Goal: Navigation & Orientation: Understand site structure

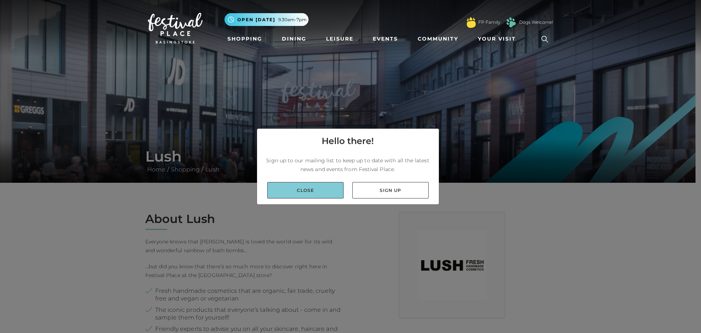
click at [310, 193] on link "Close" at bounding box center [305, 190] width 76 height 16
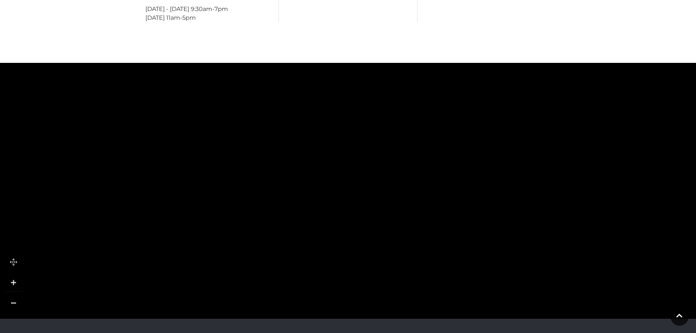
scroll to position [584, 0]
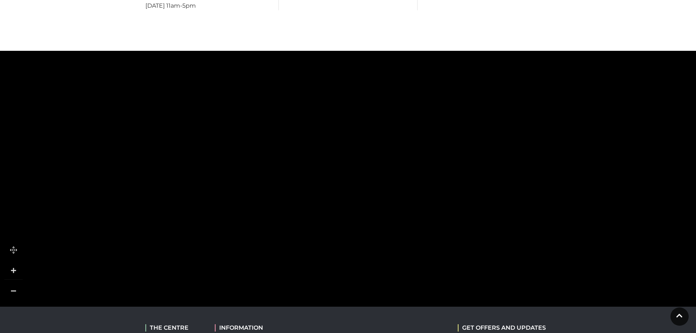
drag, startPoint x: 330, startPoint y: 168, endPoint x: 337, endPoint y: 258, distance: 89.8
click at [337, 258] on polygon at bounding box center [376, 73] width 689 height 799
drag, startPoint x: 324, startPoint y: 176, endPoint x: 297, endPoint y: 330, distance: 156.7
drag, startPoint x: 623, startPoint y: 165, endPoint x: 543, endPoint y: 226, distance: 101.6
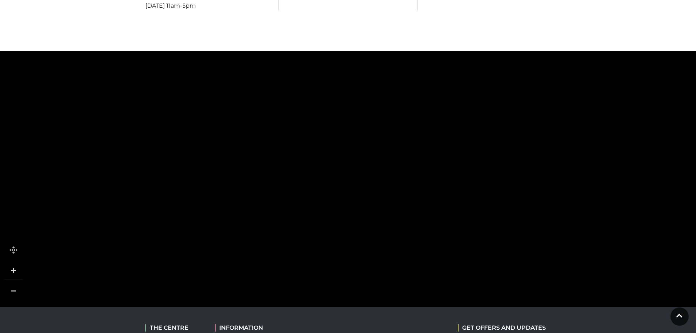
drag, startPoint x: 569, startPoint y: 135, endPoint x: 565, endPoint y: 275, distance: 139.2
click at [565, 275] on rect at bounding box center [558, 276] width 46 height 46
drag, startPoint x: 417, startPoint y: 166, endPoint x: 548, endPoint y: 221, distance: 142.1
click at [555, 226] on rect at bounding box center [551, 227] width 33 height 64
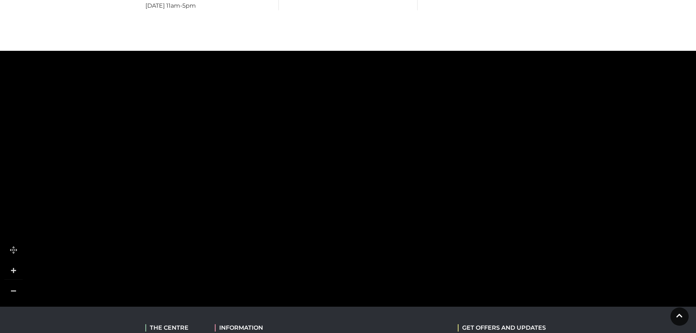
drag, startPoint x: 393, startPoint y: 130, endPoint x: 418, endPoint y: 134, distance: 25.6
click at [418, 134] on rect at bounding box center [409, 143] width 70 height 40
drag, startPoint x: 362, startPoint y: 228, endPoint x: 369, endPoint y: 125, distance: 103.6
drag, startPoint x: 525, startPoint y: 164, endPoint x: 380, endPoint y: 151, distance: 145.2
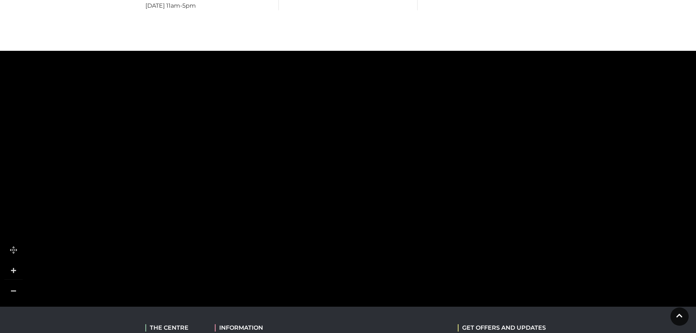
drag, startPoint x: 519, startPoint y: 150, endPoint x: 319, endPoint y: 172, distance: 200.6
click at [320, 172] on icon at bounding box center [344, 146] width 120 height 125
drag, startPoint x: 355, startPoint y: 233, endPoint x: 402, endPoint y: 116, distance: 125.6
click at [390, 126] on tspan "Apricot" at bounding box center [390, 126] width 0 height 0
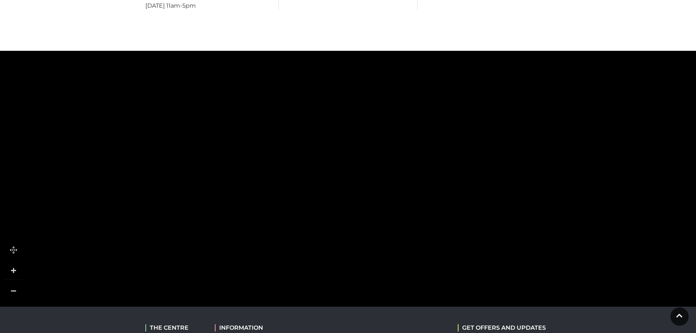
drag, startPoint x: 391, startPoint y: 156, endPoint x: 378, endPoint y: 96, distance: 61.7
click at [379, 148] on rect at bounding box center [411, 157] width 64 height 18
drag, startPoint x: 401, startPoint y: 169, endPoint x: 395, endPoint y: 57, distance: 113.0
click at [395, 57] on rect at bounding box center [392, 60] width 64 height 25
drag, startPoint x: 337, startPoint y: 211, endPoint x: 439, endPoint y: 112, distance: 142.0
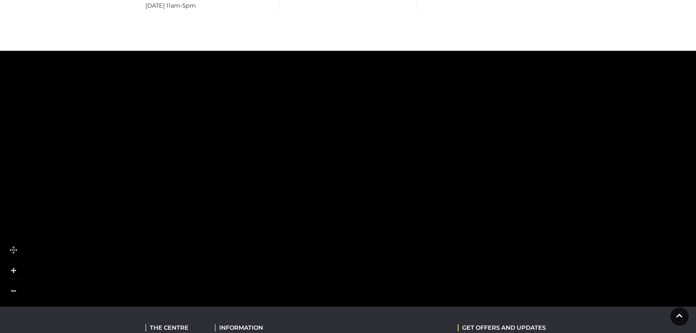
click at [439, 112] on polygon at bounding box center [205, 37] width 689 height 799
drag, startPoint x: 380, startPoint y: 130, endPoint x: 481, endPoint y: 105, distance: 103.8
click at [429, 114] on rect at bounding box center [397, 130] width 64 height 33
drag, startPoint x: 406, startPoint y: 181, endPoint x: 424, endPoint y: 85, distance: 97.7
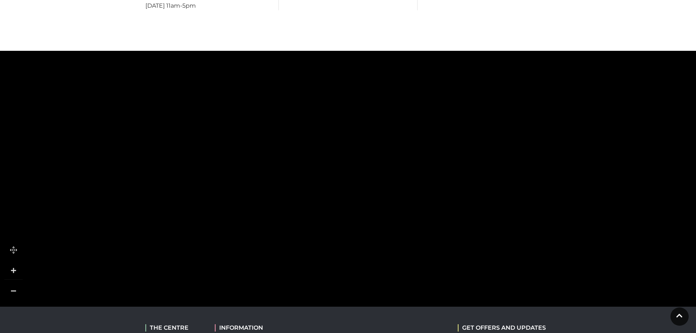
drag, startPoint x: 417, startPoint y: 162, endPoint x: 504, endPoint y: 142, distance: 89.6
drag, startPoint x: 358, startPoint y: 158, endPoint x: 376, endPoint y: 177, distance: 26.6
click at [376, 177] on rect at bounding box center [365, 196] width 42 height 189
drag, startPoint x: 372, startPoint y: 98, endPoint x: 376, endPoint y: 251, distance: 153.0
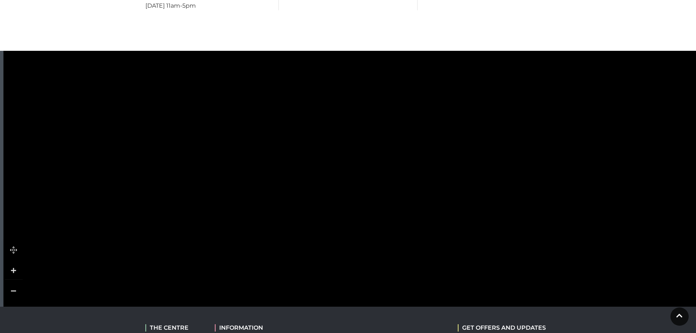
drag, startPoint x: 364, startPoint y: 123, endPoint x: 344, endPoint y: 250, distance: 128.2
click at [344, 252] on polygon at bounding box center [466, 199] width 689 height 799
drag, startPoint x: 345, startPoint y: 160, endPoint x: 343, endPoint y: 250, distance: 90.2
click at [343, 250] on polygon at bounding box center [467, 258] width 689 height 799
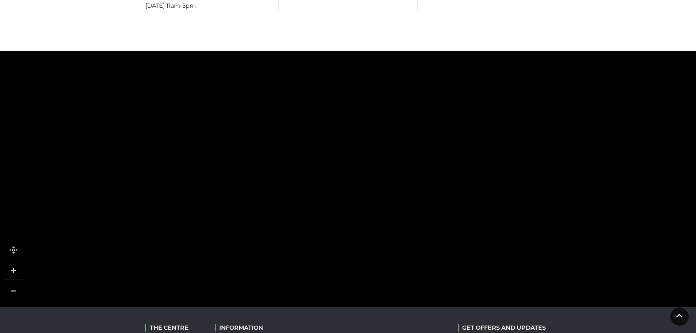
drag, startPoint x: 354, startPoint y: 152, endPoint x: 346, endPoint y: 210, distance: 58.2
click at [346, 210] on polygon at bounding box center [265, 208] width 168 height 93
drag, startPoint x: 329, startPoint y: 101, endPoint x: 341, endPoint y: 180, distance: 80.3
click at [341, 180] on rect at bounding box center [316, 171] width 72 height 163
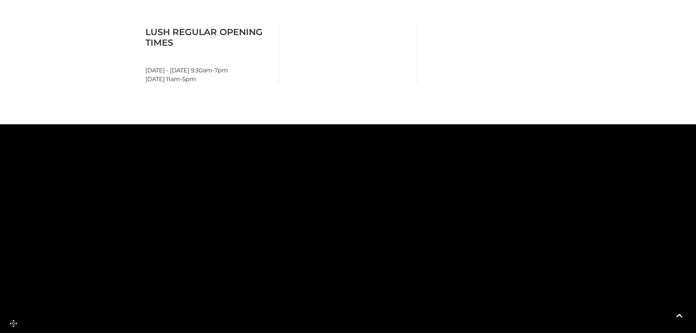
scroll to position [511, 0]
drag, startPoint x: 394, startPoint y: 273, endPoint x: 384, endPoint y: 271, distance: 9.7
click at [415, 318] on polygon at bounding box center [418, 144] width 689 height 799
drag, startPoint x: 360, startPoint y: 249, endPoint x: 358, endPoint y: 286, distance: 36.2
click at [359, 314] on rect at bounding box center [338, 304] width 62 height 19
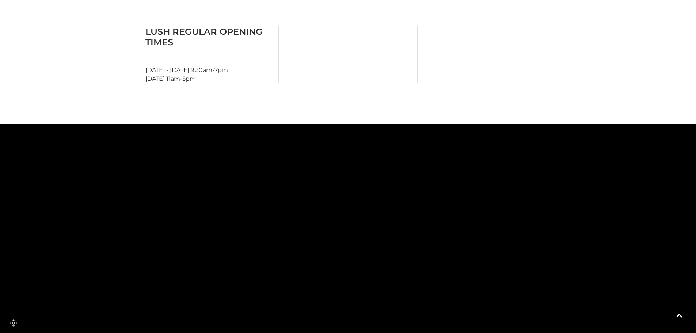
drag, startPoint x: 361, startPoint y: 206, endPoint x: 357, endPoint y: 298, distance: 91.7
click at [363, 319] on rect at bounding box center [359, 327] width 17 height 17
drag, startPoint x: 362, startPoint y: 275, endPoint x: 340, endPoint y: 294, distance: 30.0
click at [313, 325] on tspan "Auntie [PERSON_NAME]’s" at bounding box center [313, 325] width 0 height 0
drag, startPoint x: 343, startPoint y: 230, endPoint x: 335, endPoint y: 178, distance: 52.8
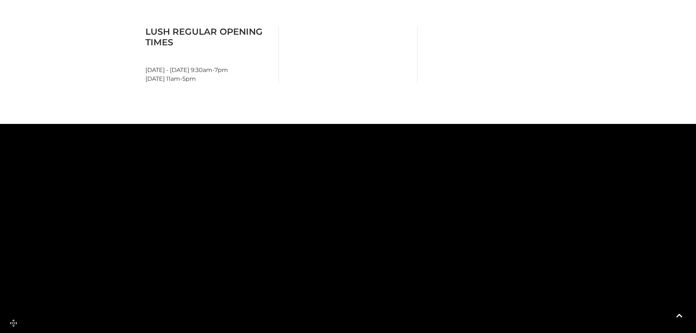
click at [340, 332] on html "Skip to Navigation Skip to Content Toggle navigation .st5{fill:none;stroke:#FFF…" at bounding box center [348, 14] width 696 height 1050
drag, startPoint x: 343, startPoint y: 243, endPoint x: 300, endPoint y: 147, distance: 105.1
click at [300, 160] on tspan "Vision Express" at bounding box center [300, 160] width 0 height 0
drag, startPoint x: 538, startPoint y: 252, endPoint x: 371, endPoint y: 172, distance: 185.5
click at [371, 172] on rect at bounding box center [363, 155] width 39 height 64
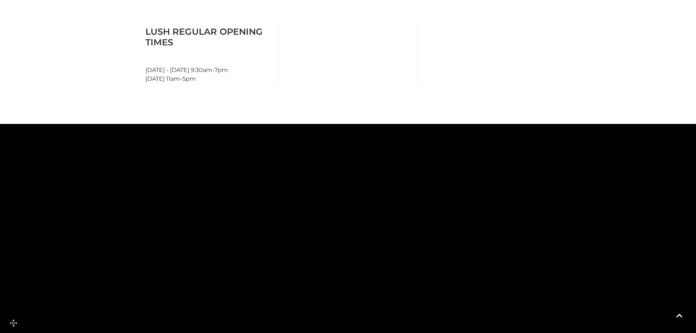
drag, startPoint x: 502, startPoint y: 194, endPoint x: 378, endPoint y: 187, distance: 124.0
click at [378, 187] on icon at bounding box center [324, 141] width 120 height 125
drag, startPoint x: 373, startPoint y: 260, endPoint x: 406, endPoint y: 176, distance: 90.5
drag, startPoint x: 418, startPoint y: 261, endPoint x: 419, endPoint y: 185, distance: 76.0
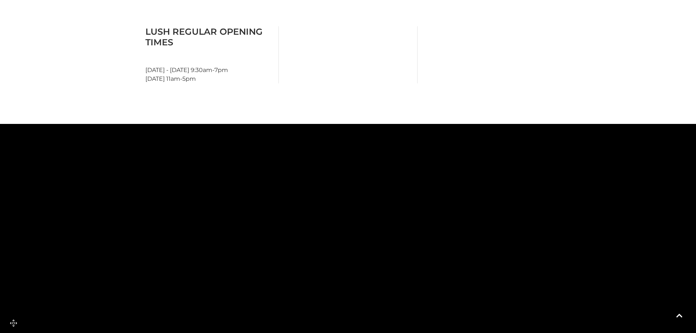
click at [419, 185] on rect at bounding box center [392, 196] width 64 height 25
drag, startPoint x: 424, startPoint y: 253, endPoint x: 421, endPoint y: 192, distance: 60.7
click at [421, 196] on icon at bounding box center [422, 200] width 4 height 9
drag, startPoint x: 446, startPoint y: 256, endPoint x: 418, endPoint y: 211, distance: 53.6
click at [418, 231] on polygon at bounding box center [409, 253] width 69 height 44
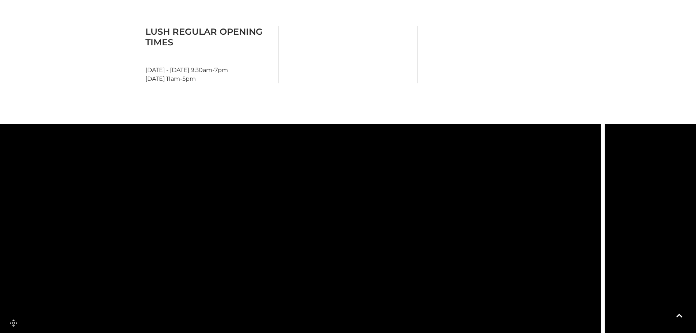
drag, startPoint x: 485, startPoint y: 210, endPoint x: 374, endPoint y: 239, distance: 114.9
click at [374, 239] on icon at bounding box center [418, 129] width 279 height 621
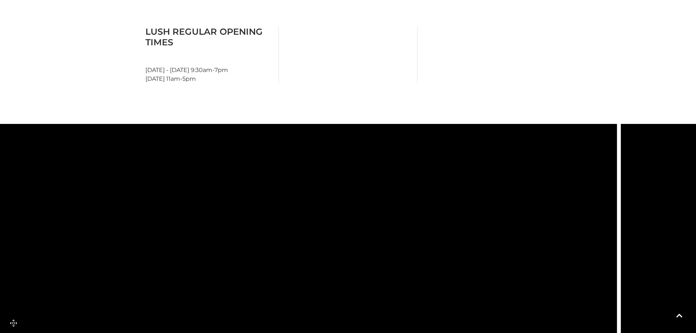
drag, startPoint x: 365, startPoint y: 239, endPoint x: 387, endPoint y: 163, distance: 78.9
click at [355, 177] on tspan "SQUARE" at bounding box center [355, 177] width 0 height 0
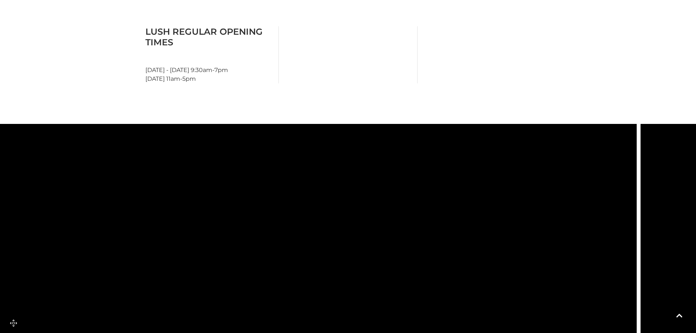
drag, startPoint x: 361, startPoint y: 172, endPoint x: 389, endPoint y: 149, distance: 36.0
click at [389, 149] on icon at bounding box center [454, 18] width 279 height 621
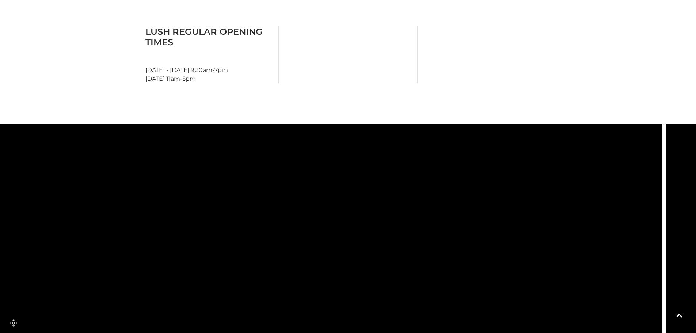
drag, startPoint x: 349, startPoint y: 201, endPoint x: 479, endPoint y: 208, distance: 130.2
click at [398, 208] on icon at bounding box center [364, 215] width 65 height 70
drag, startPoint x: 453, startPoint y: 207, endPoint x: 495, endPoint y: 208, distance: 41.6
click at [495, 208] on polygon at bounding box center [555, 258] width 190 height 135
drag, startPoint x: 447, startPoint y: 199, endPoint x: 484, endPoint y: 149, distance: 62.7
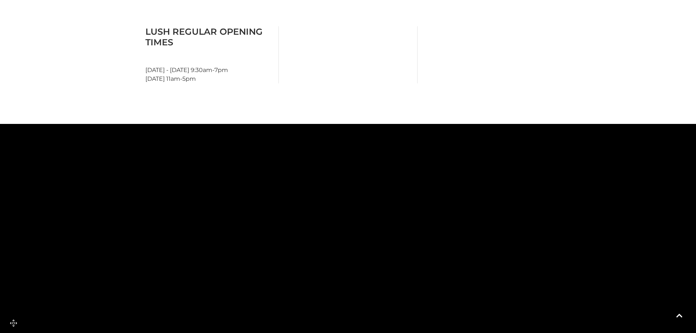
drag, startPoint x: 337, startPoint y: 180, endPoint x: 345, endPoint y: 218, distance: 39.3
drag, startPoint x: 310, startPoint y: 172, endPoint x: 326, endPoint y: 220, distance: 51.0
click at [326, 220] on polygon at bounding box center [384, 57] width 689 height 799
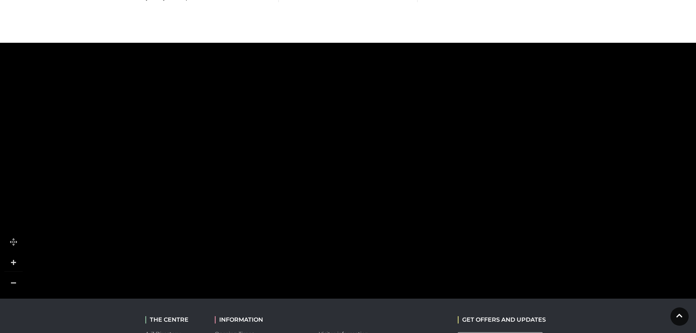
scroll to position [621, 0]
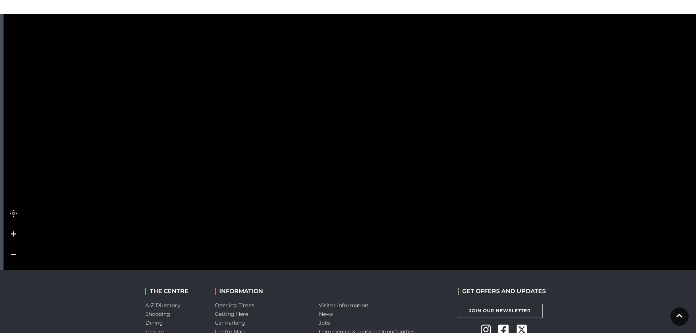
drag, startPoint x: 330, startPoint y: 205, endPoint x: 467, endPoint y: 95, distance: 175.5
click at [440, 95] on rect at bounding box center [415, 105] width 49 height 96
drag, startPoint x: 485, startPoint y: 121, endPoint x: 400, endPoint y: 240, distance: 146.6
drag, startPoint x: 392, startPoint y: 225, endPoint x: 430, endPoint y: 212, distance: 39.7
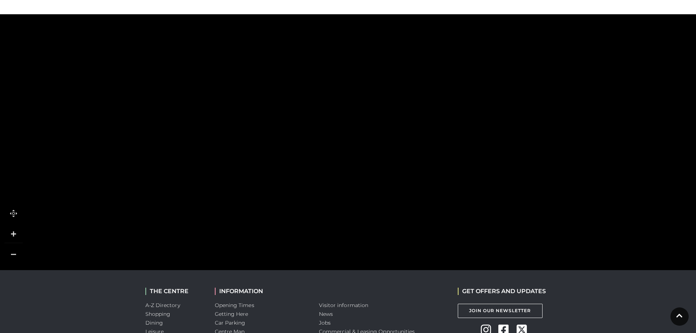
drag, startPoint x: 448, startPoint y: 184, endPoint x: 455, endPoint y: 100, distance: 85.0
drag, startPoint x: 443, startPoint y: 107, endPoint x: 426, endPoint y: 164, distance: 59.4
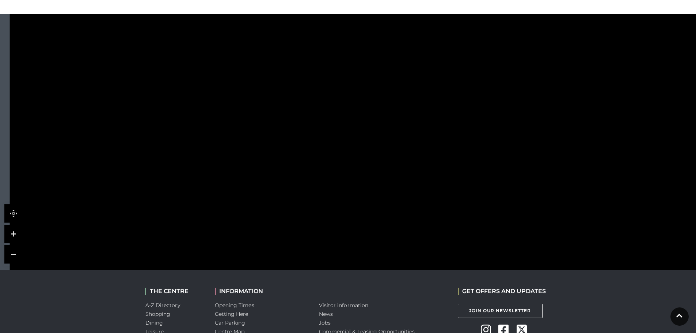
drag, startPoint x: 446, startPoint y: 215, endPoint x: 452, endPoint y: 100, distance: 115.1
click at [474, 242] on polygon at bounding box center [391, 267] width 181 height 92
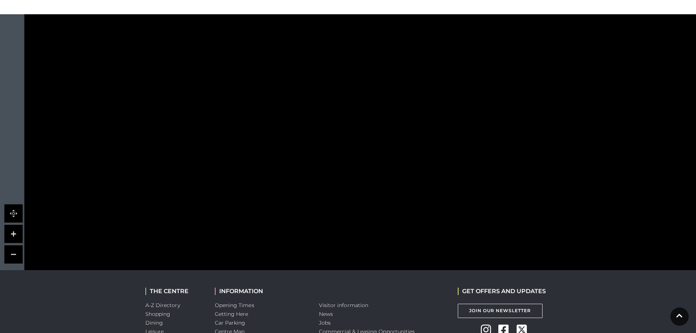
drag, startPoint x: 455, startPoint y: 166, endPoint x: 458, endPoint y: 183, distance: 16.7
click at [459, 226] on polygon at bounding box center [507, 74] width 689 height 799
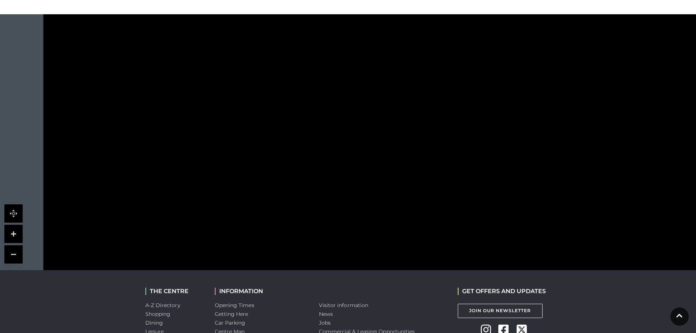
drag, startPoint x: 454, startPoint y: 132, endPoint x: 456, endPoint y: 101, distance: 31.5
click at [461, 169] on rect at bounding box center [435, 178] width 62 height 40
